Goal: Transaction & Acquisition: Subscribe to service/newsletter

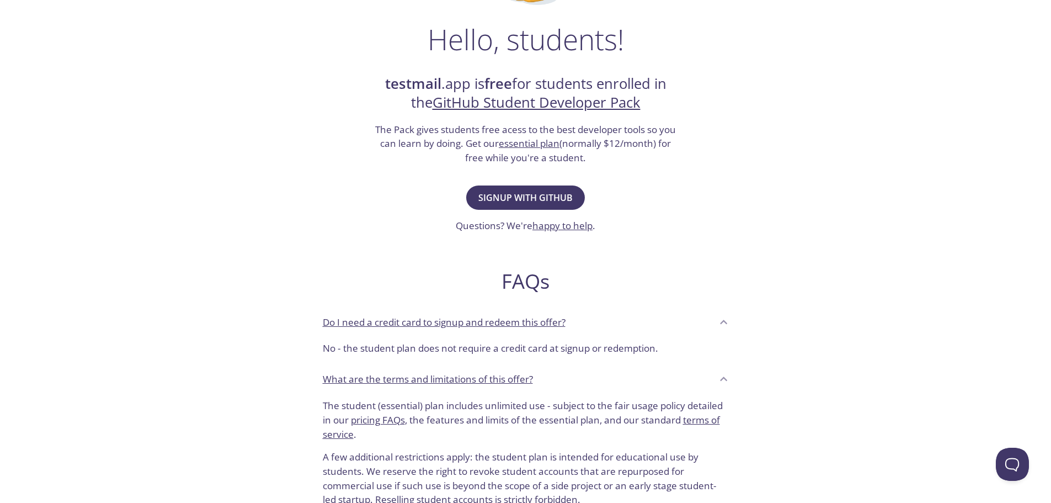
scroll to position [166, 0]
click at [523, 201] on span "Signup with GitHub" at bounding box center [525, 196] width 94 height 15
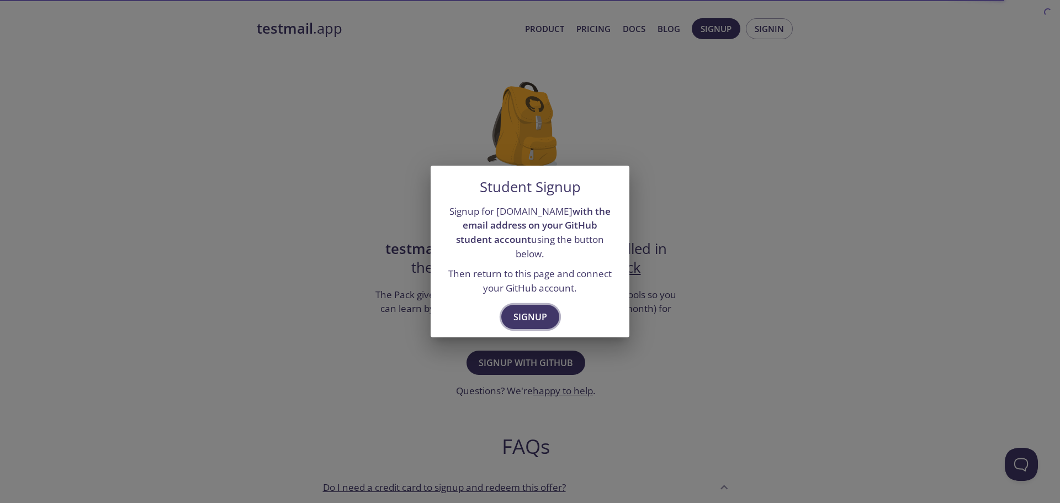
click at [521, 309] on span "Signup" at bounding box center [530, 316] width 34 height 15
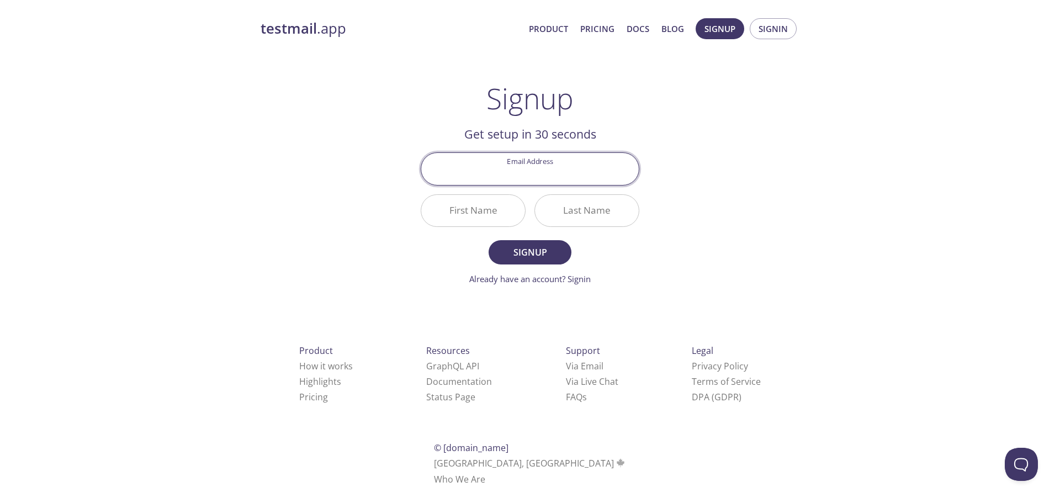
click at [565, 168] on input "Email Address" at bounding box center [529, 168] width 217 height 31
paste input "[EMAIL_ADDRESS][DOMAIN_NAME]"
type input "[EMAIL_ADDRESS][DOMAIN_NAME]"
click at [500, 212] on input "First Name" at bounding box center [473, 210] width 104 height 31
type input "Orhun"
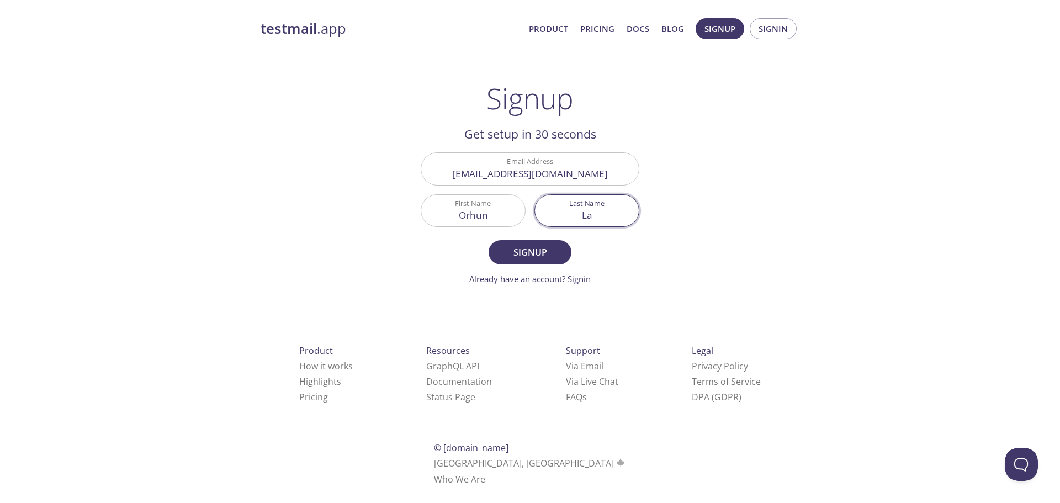
type input "L"
click at [488, 240] on button "Signup" at bounding box center [529, 252] width 83 height 24
type input "Sahin"
click at [488, 240] on button "Signup" at bounding box center [529, 252] width 83 height 24
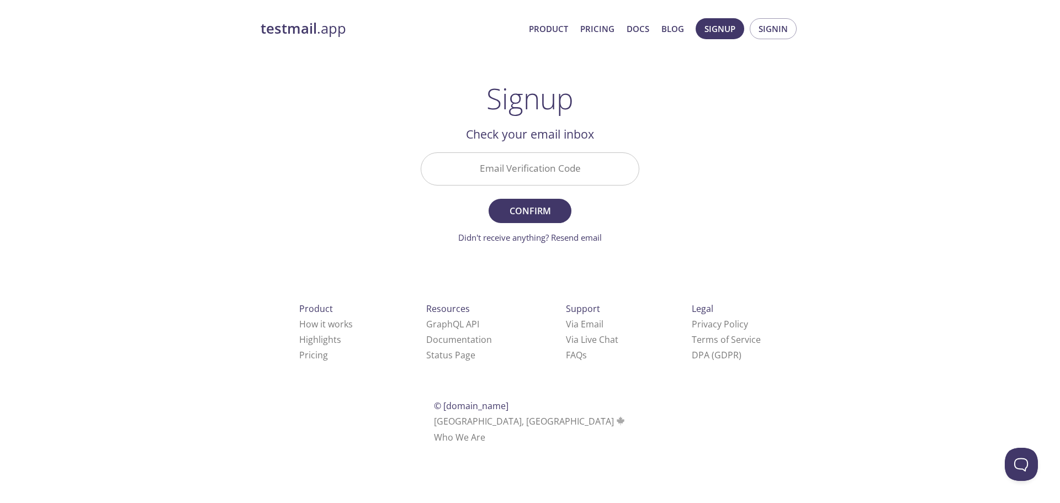
click at [537, 162] on input "Email Verification Code" at bounding box center [529, 168] width 217 height 31
paste input "MFM9335"
type input "MFM9335"
click at [548, 207] on span "Confirm" at bounding box center [530, 210] width 58 height 15
